Goal: Find specific page/section: Find specific page/section

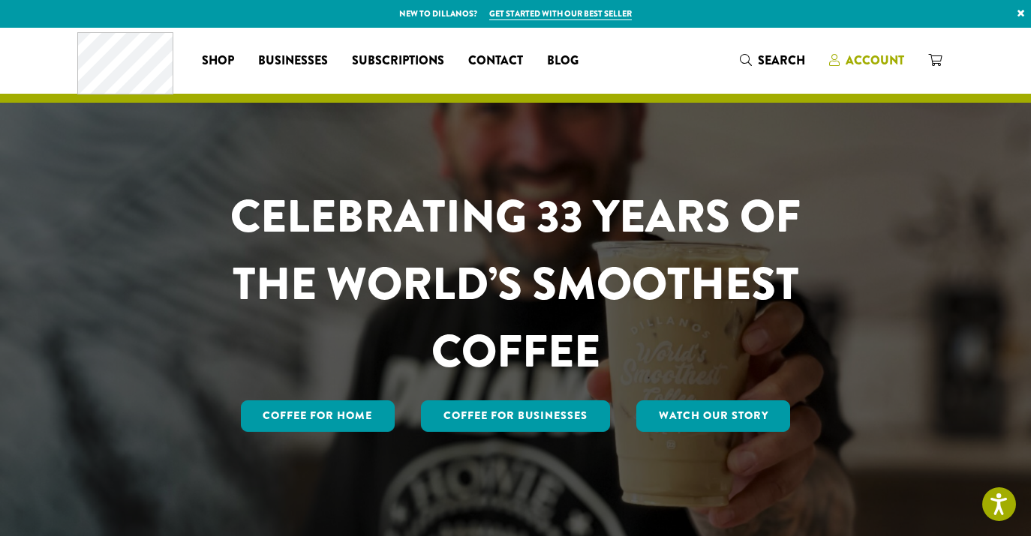
click at [842, 57] on span "Account" at bounding box center [866, 61] width 75 height 19
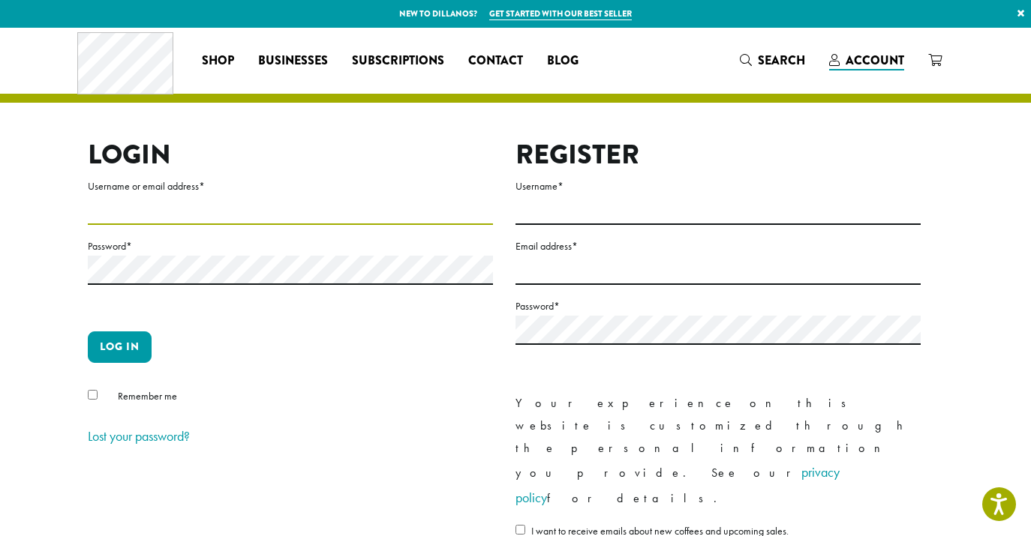
type input "**********"
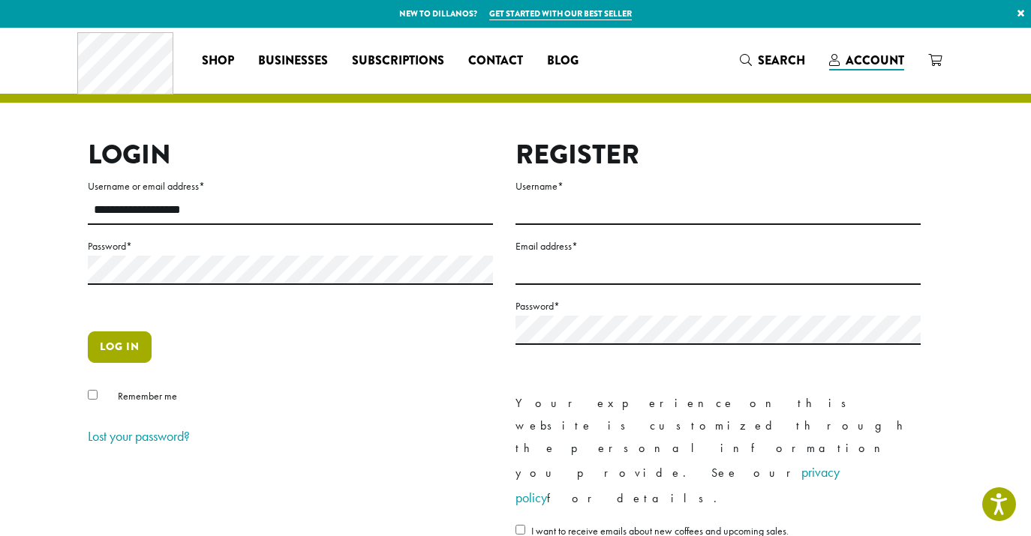
click at [116, 354] on button "Log in" at bounding box center [120, 348] width 64 height 32
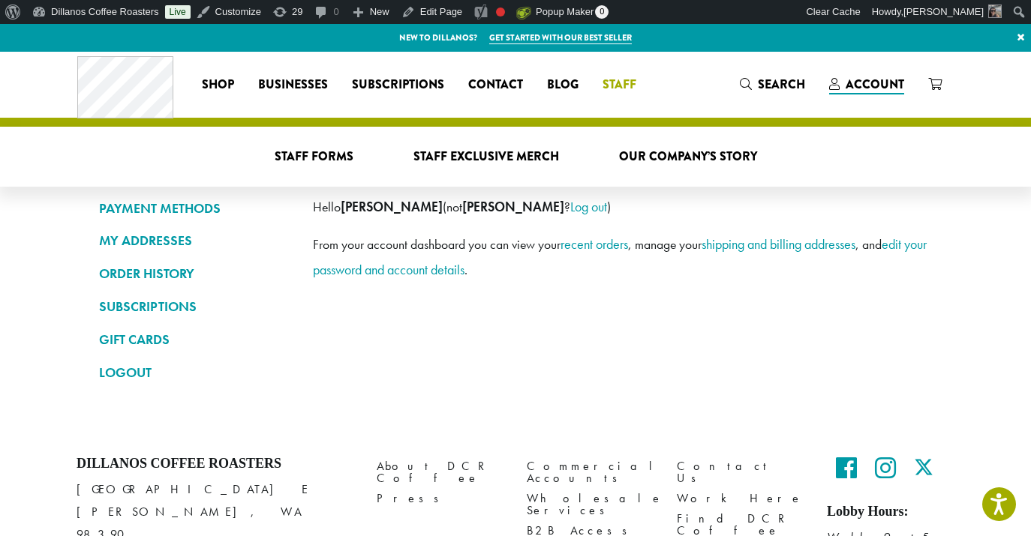
click at [623, 81] on span "Staff" at bounding box center [619, 85] width 34 height 19
click at [317, 145] on link "Staff Forms" at bounding box center [314, 157] width 103 height 24
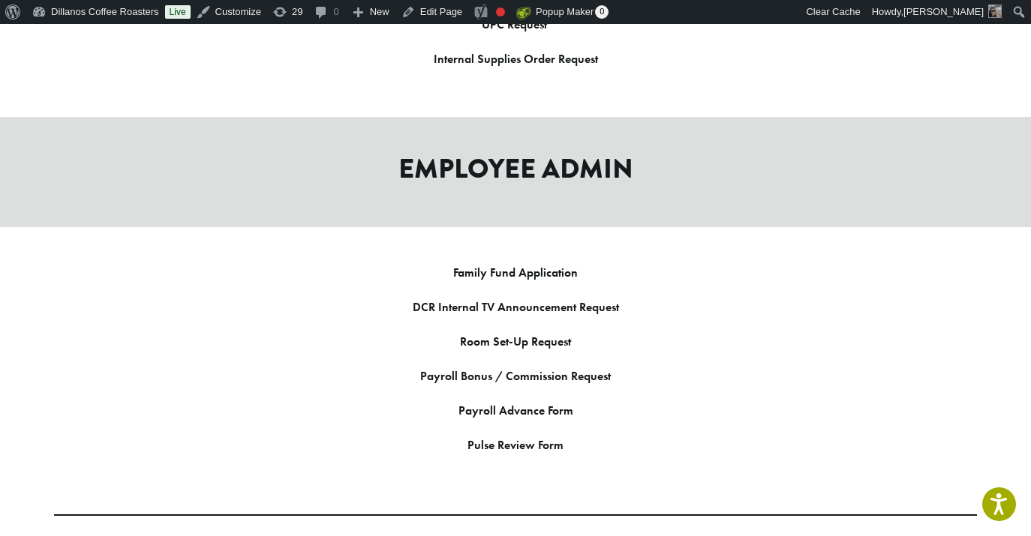
scroll to position [2240, 0]
